Goal: Task Accomplishment & Management: Manage account settings

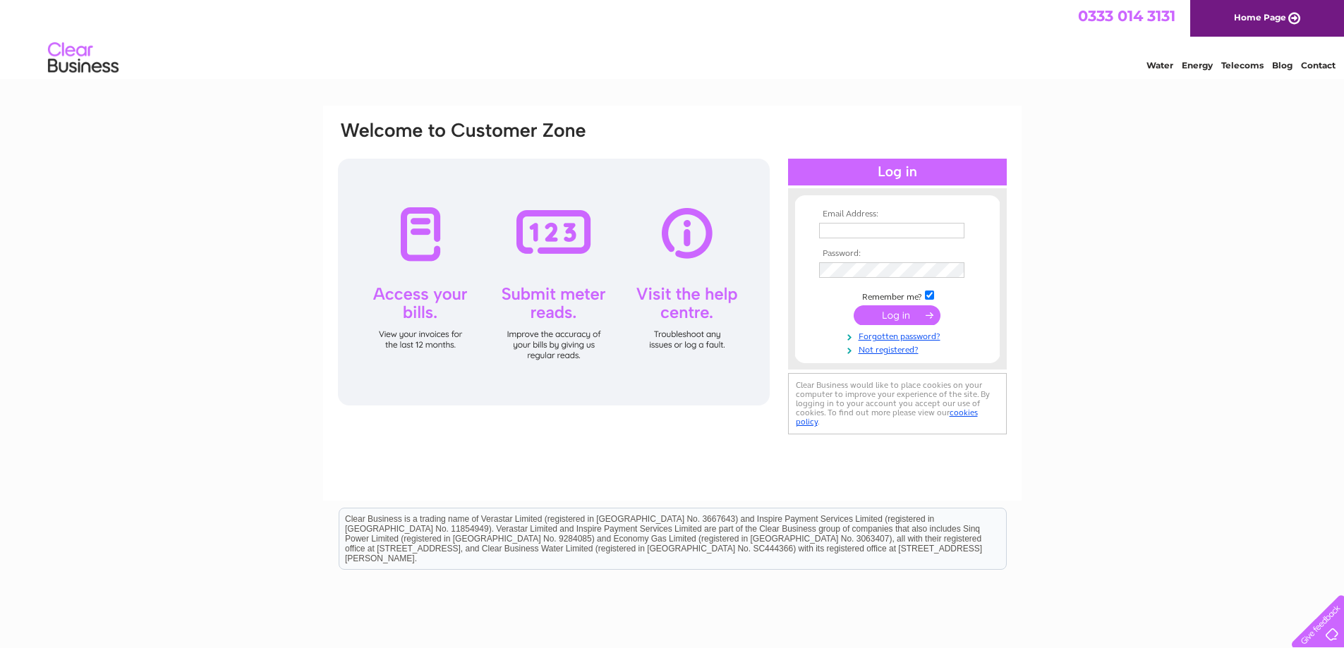
type input "jpb@acadian.ca"
click at [905, 310] on input "submit" at bounding box center [897, 315] width 87 height 20
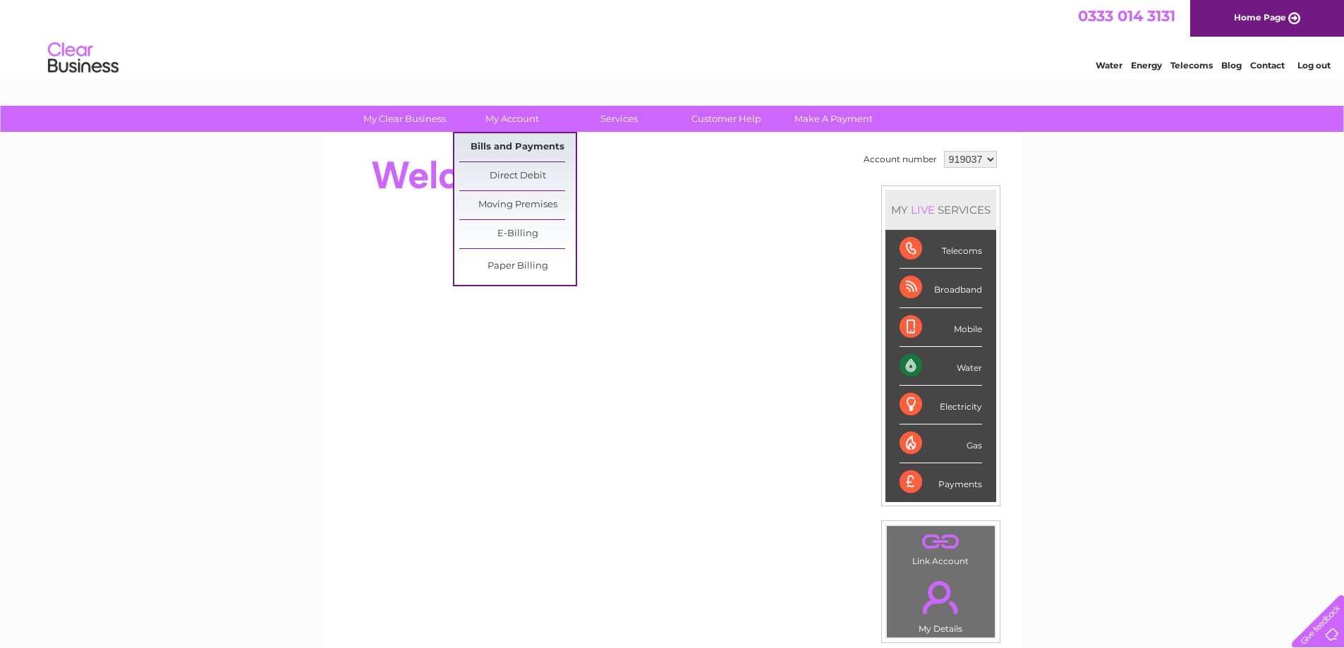
click at [516, 153] on link "Bills and Payments" at bounding box center [517, 147] width 116 height 28
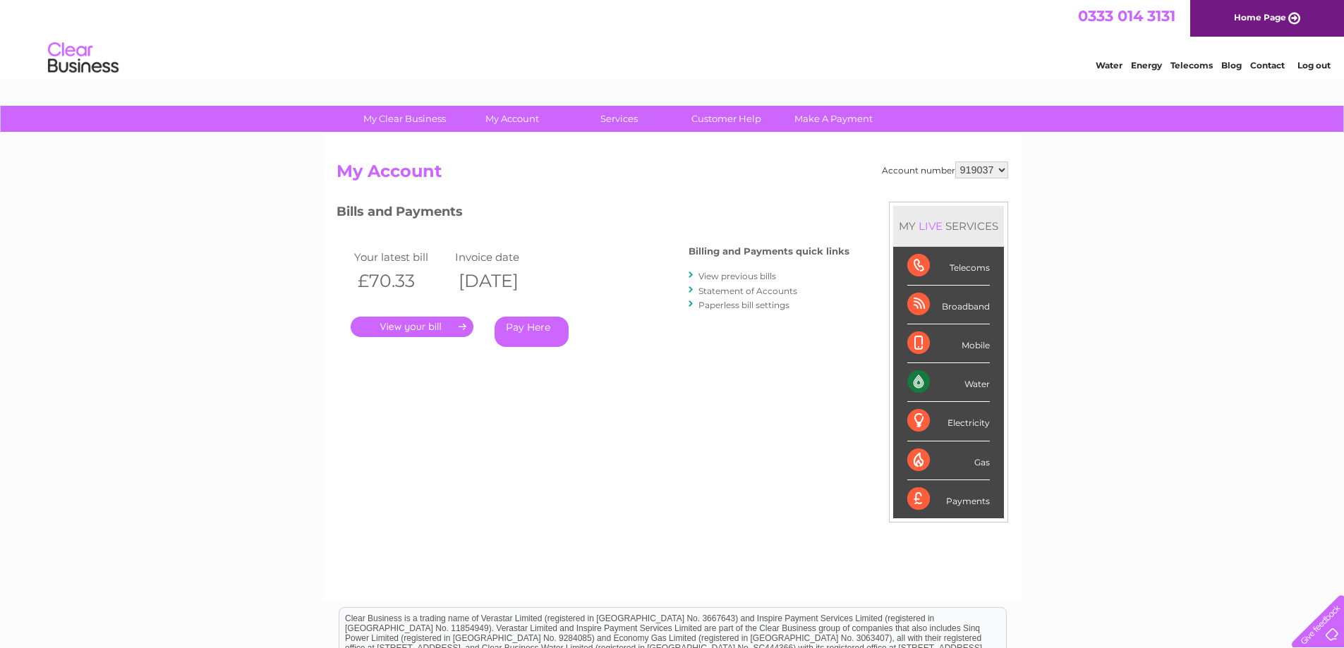
click at [424, 324] on link "." at bounding box center [412, 327] width 123 height 20
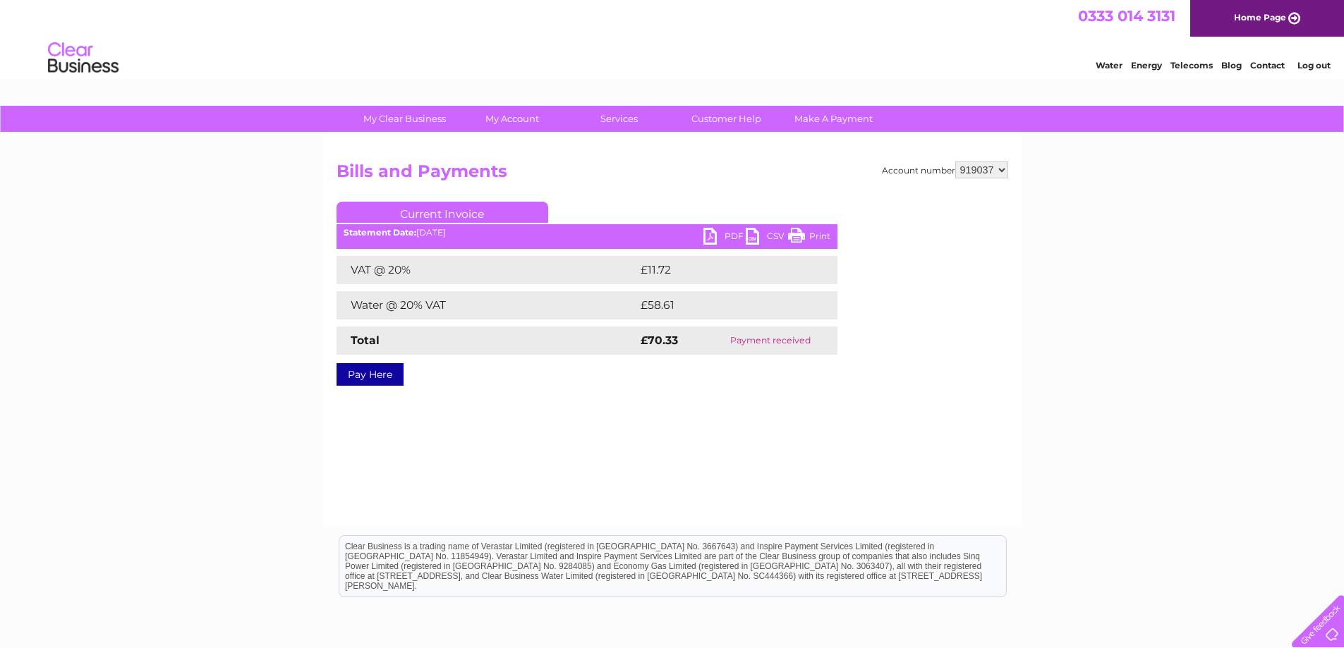
click at [715, 231] on link "PDF" at bounding box center [724, 238] width 42 height 20
click at [530, 364] on div "Pay Here" at bounding box center [586, 367] width 501 height 25
click at [1203, 295] on div "My Clear Business Login Details My Details My Preferences Link Account My Accou…" at bounding box center [672, 438] width 1344 height 664
